Goal: Book appointment/travel/reservation

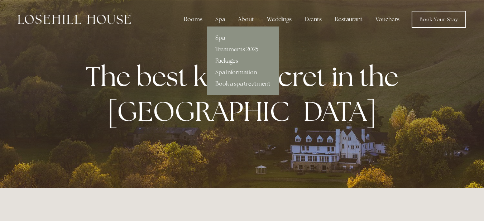
click at [222, 17] on div "Spa" at bounding box center [220, 19] width 21 height 14
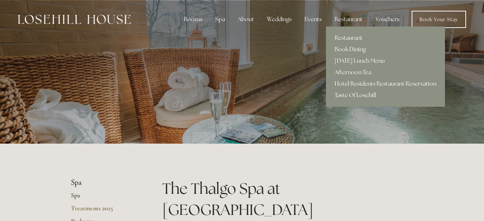
click at [359, 84] on link "Hotel Residents Restaurant Reservation" at bounding box center [385, 83] width 119 height 11
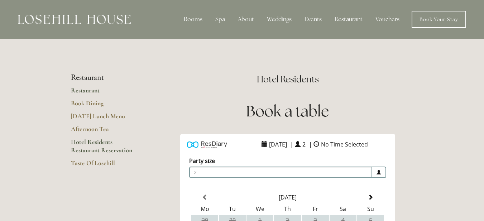
click at [89, 90] on link "Restaurant" at bounding box center [105, 92] width 68 height 13
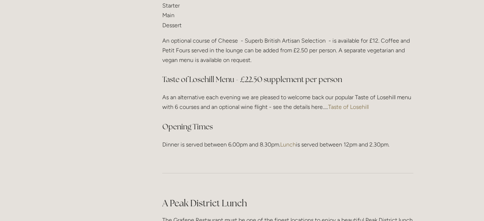
scroll to position [979, 0]
